Goal: Information Seeking & Learning: Understand process/instructions

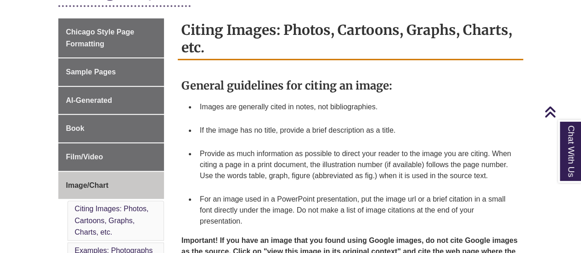
scroll to position [249, 0]
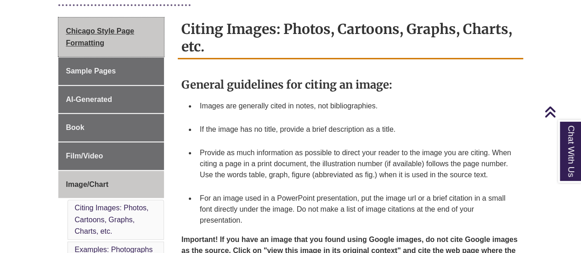
click at [102, 33] on span "Chicago Style Page Formatting" at bounding box center [100, 37] width 68 height 20
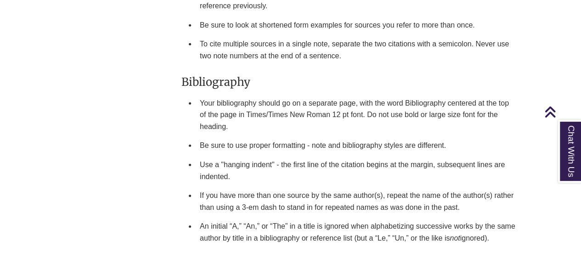
scroll to position [1362, 0]
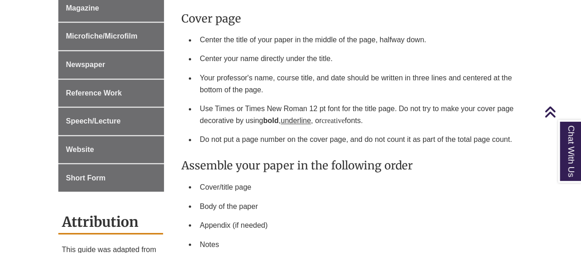
scroll to position [711, 0]
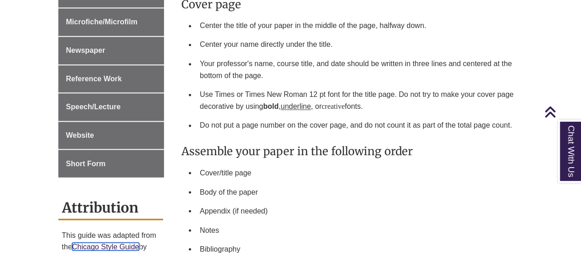
click at [110, 243] on link "Chicago Style Guide" at bounding box center [105, 247] width 67 height 8
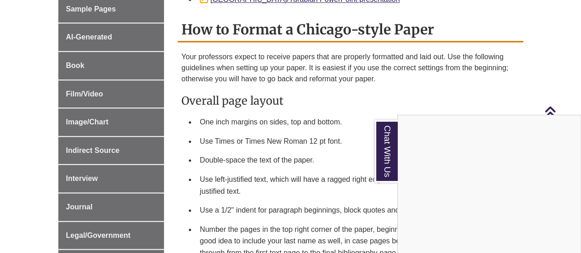
scroll to position [414, 0]
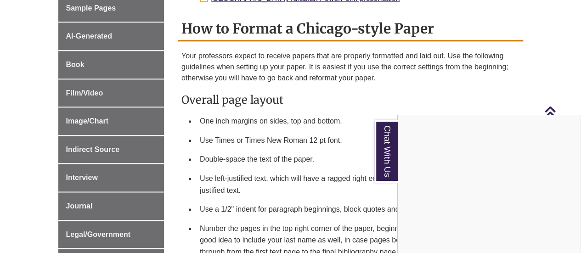
click at [88, 108] on div "Chat With Us" at bounding box center [290, 126] width 581 height 253
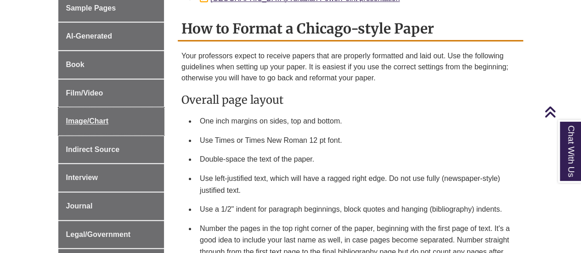
click at [88, 117] on span "Image/Chart" at bounding box center [87, 121] width 42 height 8
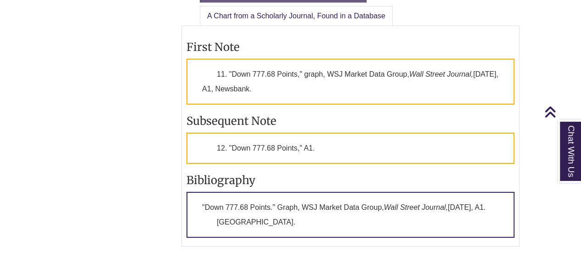
scroll to position [1298, 0]
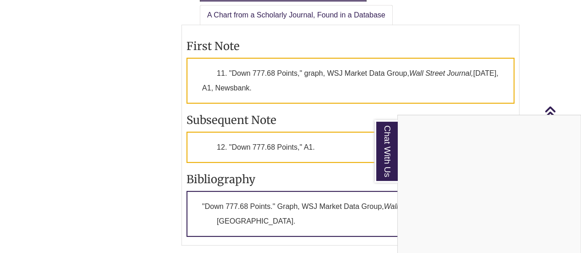
click at [340, 133] on div "Chat With Us" at bounding box center [290, 126] width 581 height 253
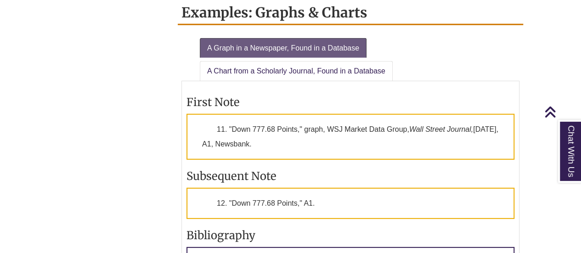
scroll to position [1240, 0]
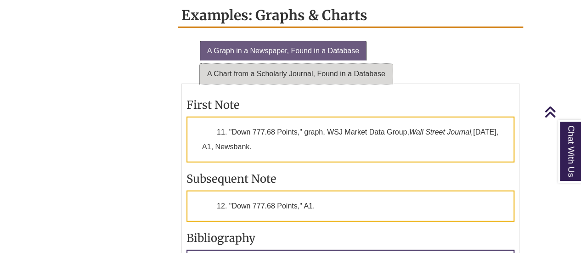
click at [359, 68] on link "A Chart from a Scholarly Journal, Found in a Database" at bounding box center [296, 74] width 193 height 20
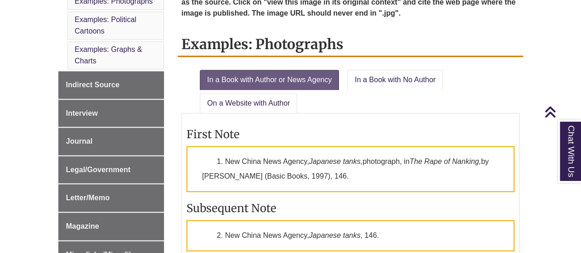
scroll to position [506, 0]
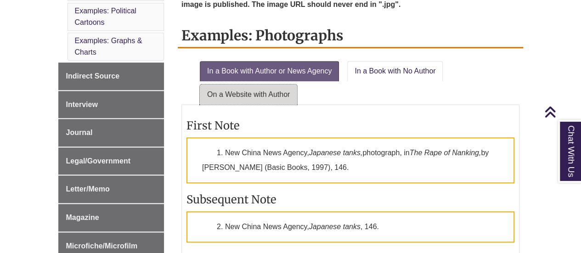
click at [285, 102] on link "On a Website with Author" at bounding box center [248, 95] width 97 height 20
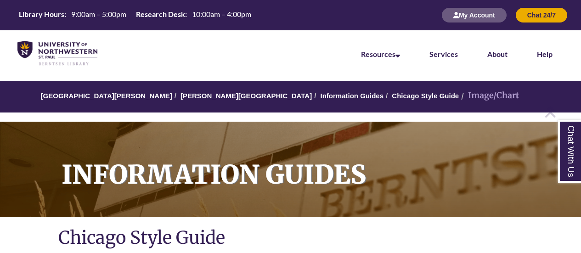
scroll to position [506, 0]
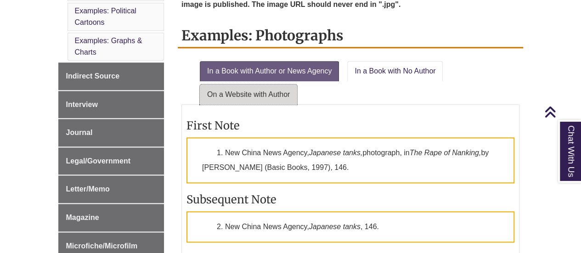
click at [260, 98] on link "On a Website with Author" at bounding box center [248, 95] width 97 height 20
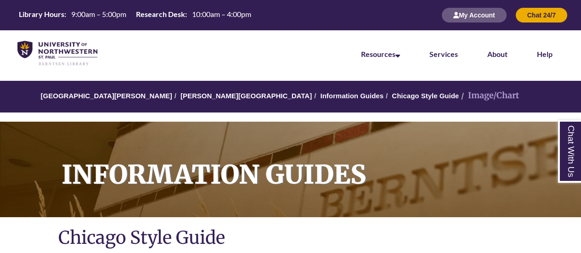
scroll to position [506, 0]
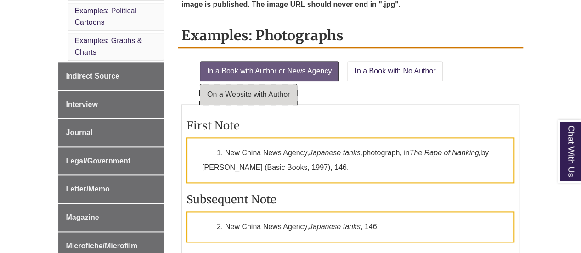
click at [256, 90] on link "On a Website with Author" at bounding box center [248, 95] width 97 height 20
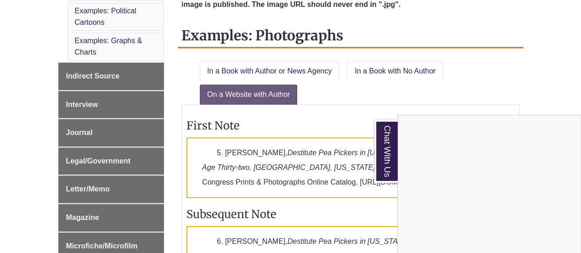
click at [119, 44] on div "Chat With Us" at bounding box center [290, 126] width 581 height 253
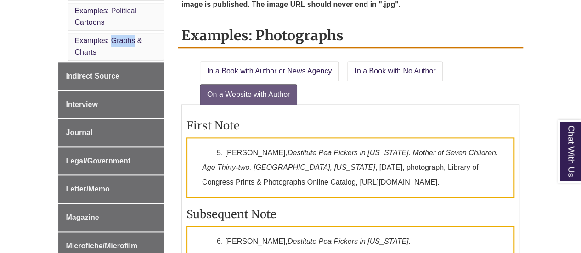
click at [119, 44] on li "Examples: Graphs & Charts" at bounding box center [116, 47] width 97 height 28
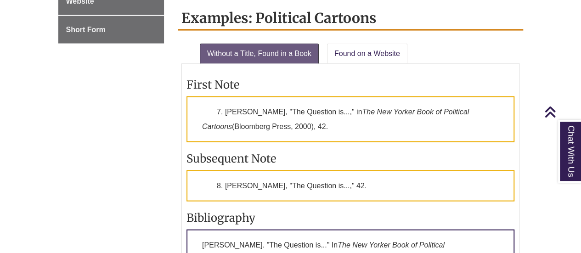
scroll to position [864, 0]
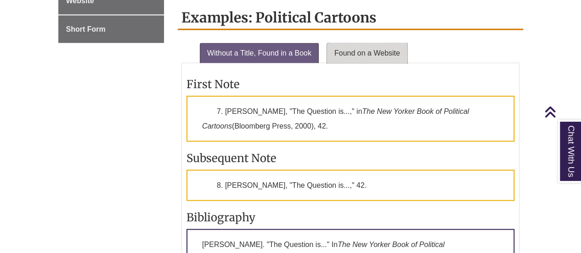
click at [357, 56] on link "Found on a Website" at bounding box center [367, 53] width 80 height 20
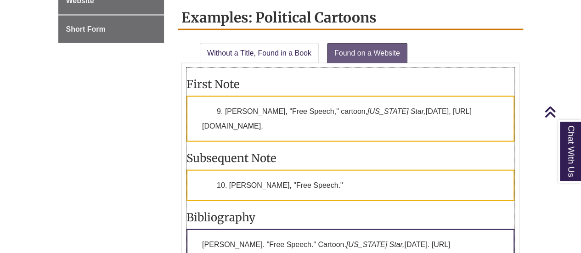
click at [247, 120] on p "9. David Fitzsimmons, "Free Speech," cartoon, Arizona Star, March 8, 2011, http…" at bounding box center [350, 119] width 328 height 46
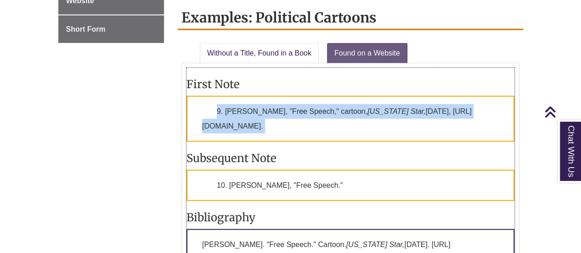
click at [247, 120] on p "9. David Fitzsimmons, "Free Speech," cartoon, Arizona Star, March 8, 2011, http…" at bounding box center [350, 119] width 328 height 46
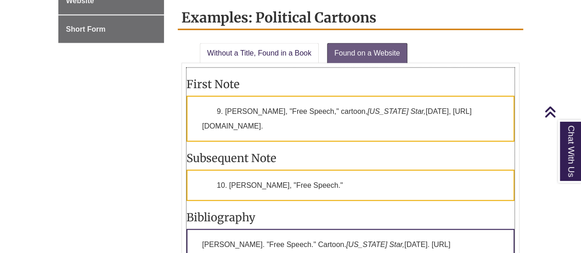
click at [247, 120] on p "9. David Fitzsimmons, "Free Speech," cartoon, Arizona Star, March 8, 2011, http…" at bounding box center [350, 119] width 328 height 46
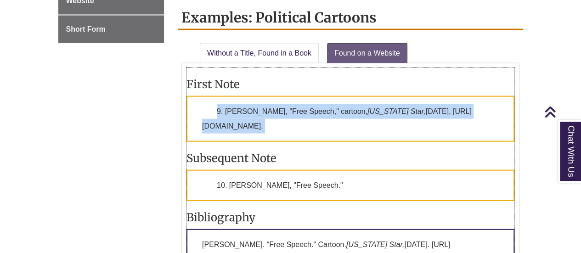
click at [247, 120] on p "9. David Fitzsimmons, "Free Speech," cartoon, Arizona Star, March 8, 2011, http…" at bounding box center [350, 119] width 328 height 46
drag, startPoint x: 335, startPoint y: 140, endPoint x: 305, endPoint y: 117, distance: 38.0
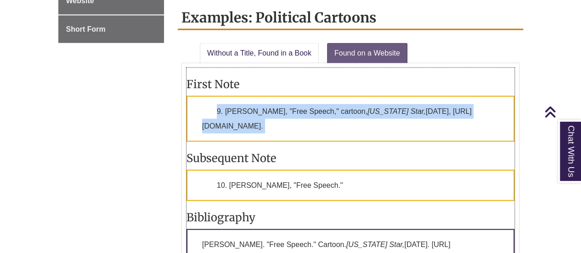
click at [305, 117] on div "First Note 9. David Fitzsimmons, "Free Speech," cartoon, Arizona Star, March 8,…" at bounding box center [350, 202] width 328 height 269
click at [305, 117] on p "9. David Fitzsimmons, "Free Speech," cartoon, Arizona Star, March 8, 2011, http…" at bounding box center [350, 119] width 328 height 46
drag, startPoint x: 305, startPoint y: 117, endPoint x: 278, endPoint y: 113, distance: 27.3
click at [278, 113] on p "9. David Fitzsimmons, "Free Speech," cartoon, Arizona Star, March 8, 2011, http…" at bounding box center [350, 119] width 328 height 46
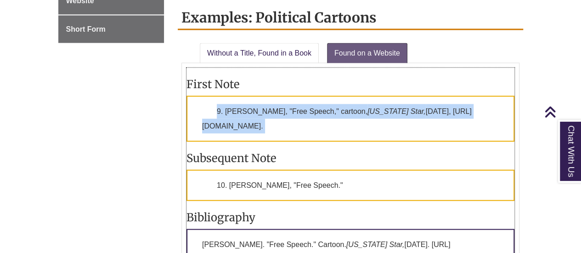
click at [278, 113] on p "9. David Fitzsimmons, "Free Speech," cartoon, Arizona Star, March 8, 2011, http…" at bounding box center [350, 119] width 328 height 46
click at [322, 125] on p "9. David Fitzsimmons, "Free Speech," cartoon, Arizona Star, March 8, 2011, http…" at bounding box center [350, 119] width 328 height 46
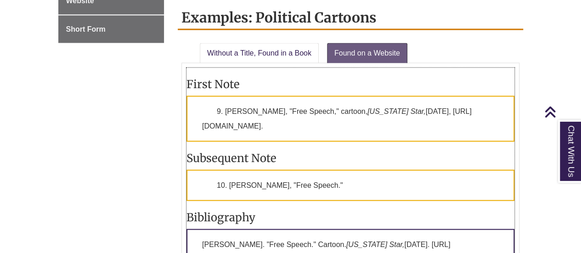
drag, startPoint x: 315, startPoint y: 122, endPoint x: 209, endPoint y: 120, distance: 106.1
click at [205, 122] on p "9. David Fitzsimmons, "Free Speech," cartoon, Arizona Star, March 8, 2011, http…" at bounding box center [350, 119] width 328 height 46
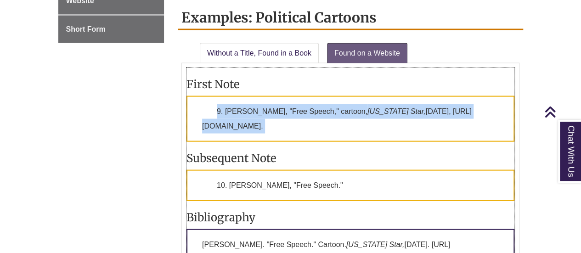
click at [205, 122] on p "9. David Fitzsimmons, "Free Speech," cartoon, Arizona Star, March 8, 2011, http…" at bounding box center [350, 119] width 328 height 46
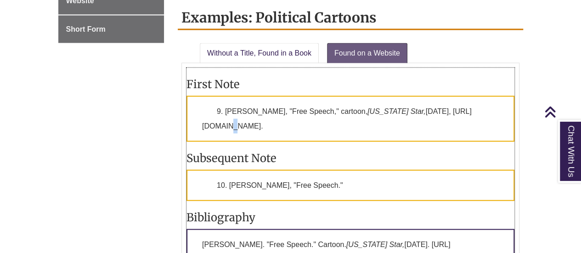
click at [217, 130] on p "9. David Fitzsimmons, "Free Speech," cartoon, Arizona Star, March 8, 2011, http…" at bounding box center [350, 119] width 328 height 46
drag, startPoint x: 305, startPoint y: 121, endPoint x: 197, endPoint y: 129, distance: 108.7
click at [197, 129] on p "9. David Fitzsimmons, "Free Speech," cartoon, Arizona Star, March 8, 2011, http…" at bounding box center [350, 119] width 328 height 46
copy p "http://www.politicalcartoons.com"
drag, startPoint x: 226, startPoint y: 104, endPoint x: 287, endPoint y: 102, distance: 60.7
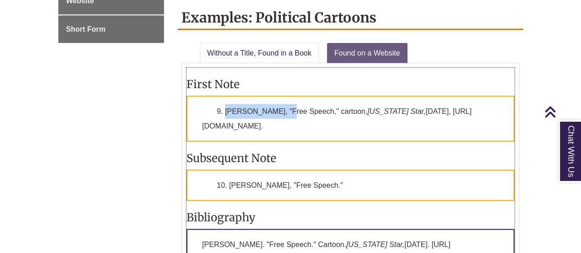
click at [287, 102] on p "9. David Fitzsimmons, "Free Speech," cartoon, Arizona Star, March 8, 2011, http…" at bounding box center [350, 119] width 328 height 46
copy p "David Fitzsimmons"
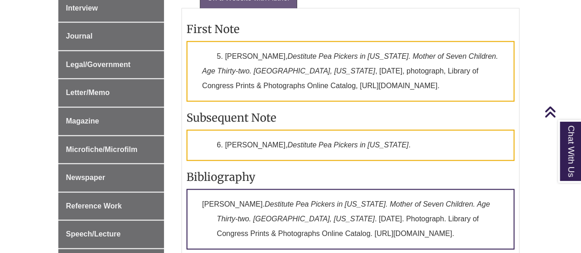
scroll to position [603, 0]
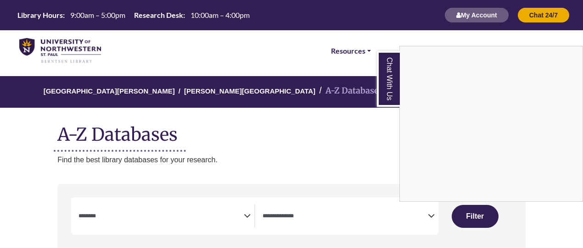
select select "Database Subject Filter"
select select "Database Types Filter"
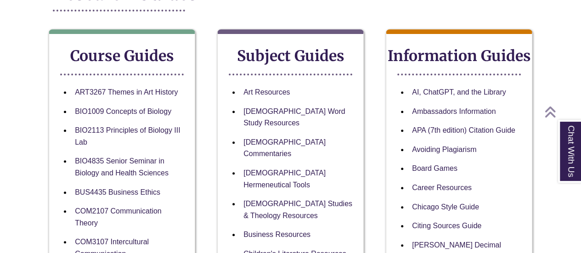
scroll to position [148, 0]
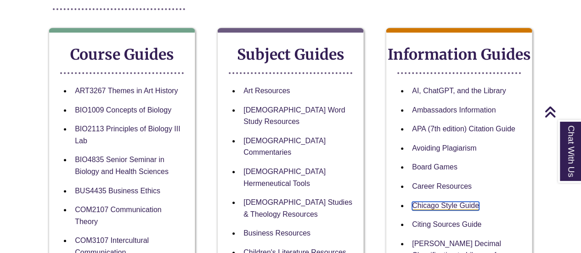
click at [453, 203] on link "Chicago Style Guide" at bounding box center [445, 206] width 67 height 9
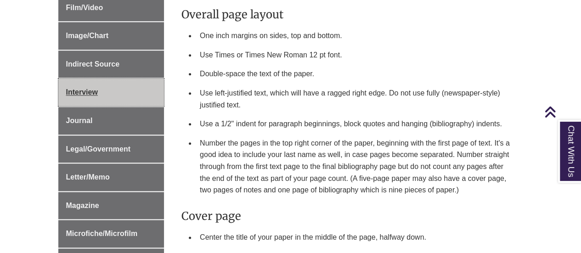
scroll to position [439, 0]
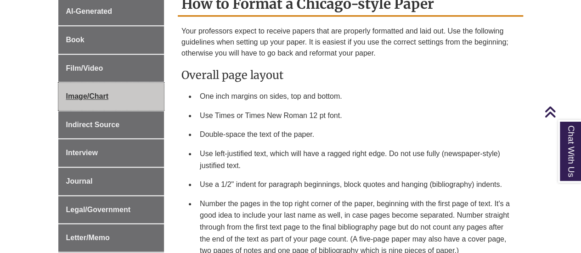
click at [99, 92] on span "Image/Chart" at bounding box center [87, 96] width 42 height 8
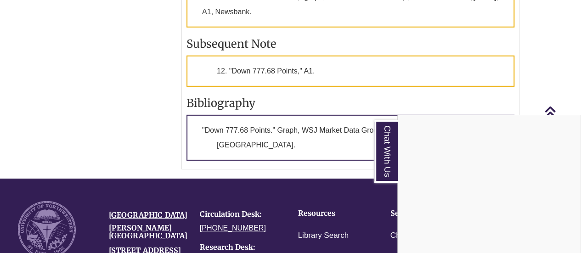
scroll to position [1375, 0]
click at [305, 160] on div "Chat With Us" at bounding box center [290, 126] width 581 height 253
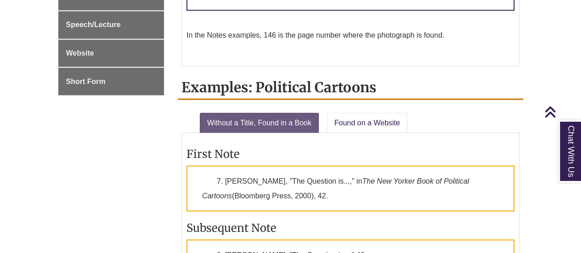
scroll to position [812, 0]
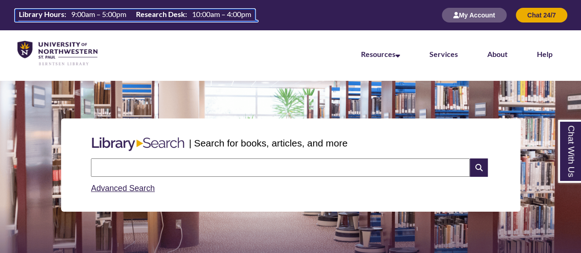
click at [92, 13] on span "9:00am – 5:00pm" at bounding box center [98, 14] width 55 height 9
